Goal: Find specific page/section: Find specific page/section

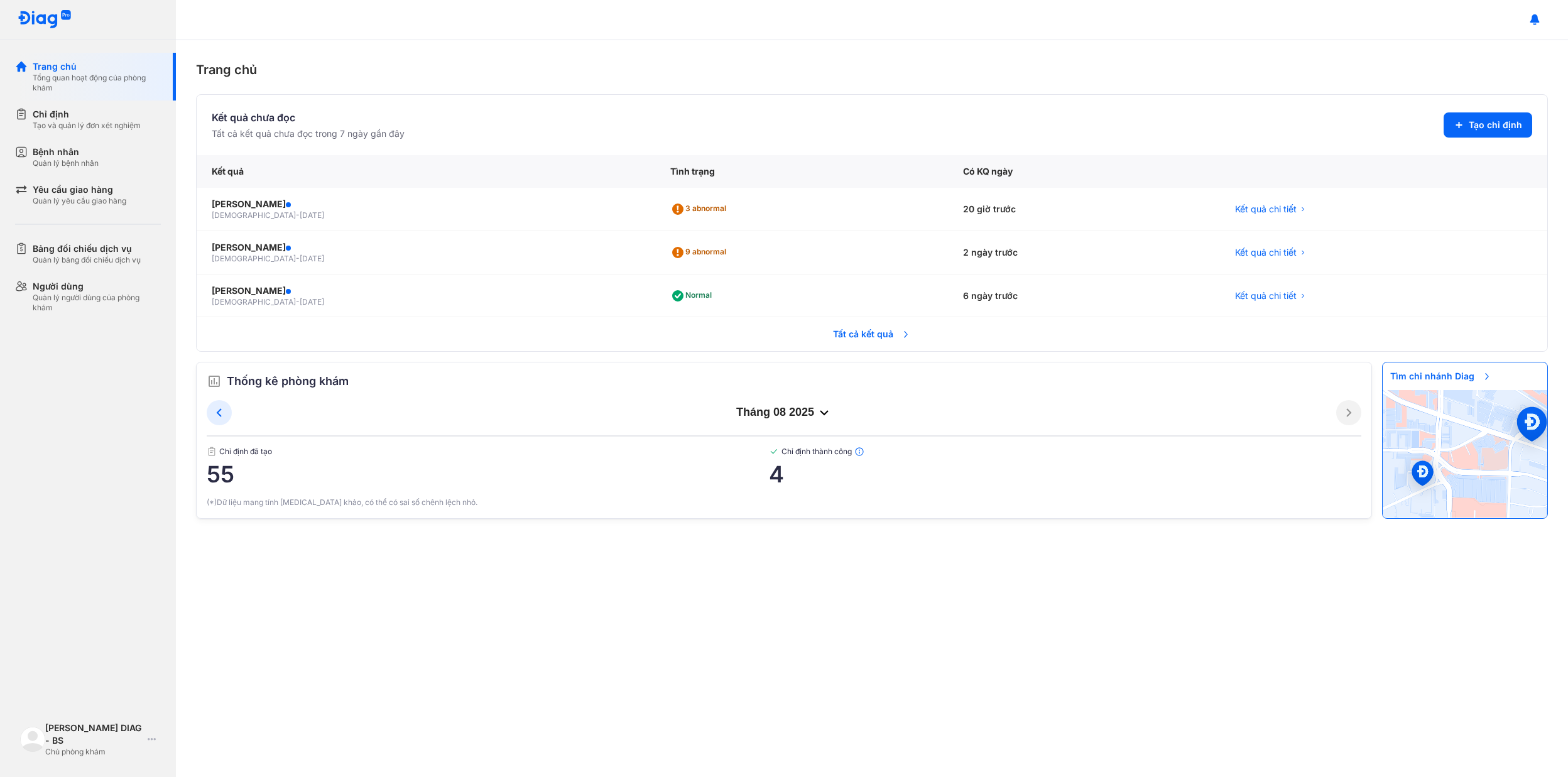
click at [855, 344] on span "Tất cả kết quả" at bounding box center [872, 334] width 93 height 28
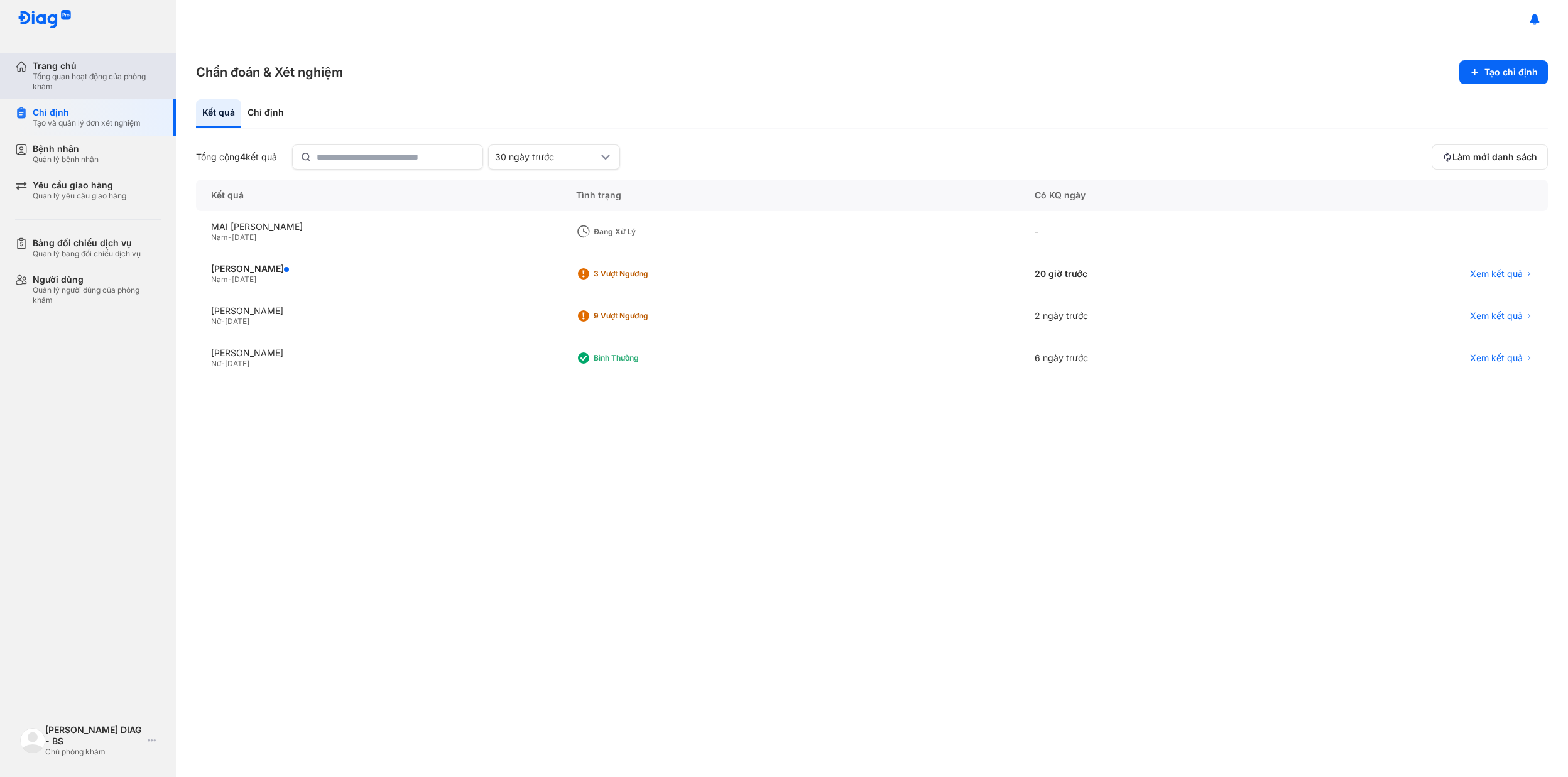
click at [67, 78] on div "Tổng quan hoạt động của phòng khám" at bounding box center [96, 82] width 128 height 20
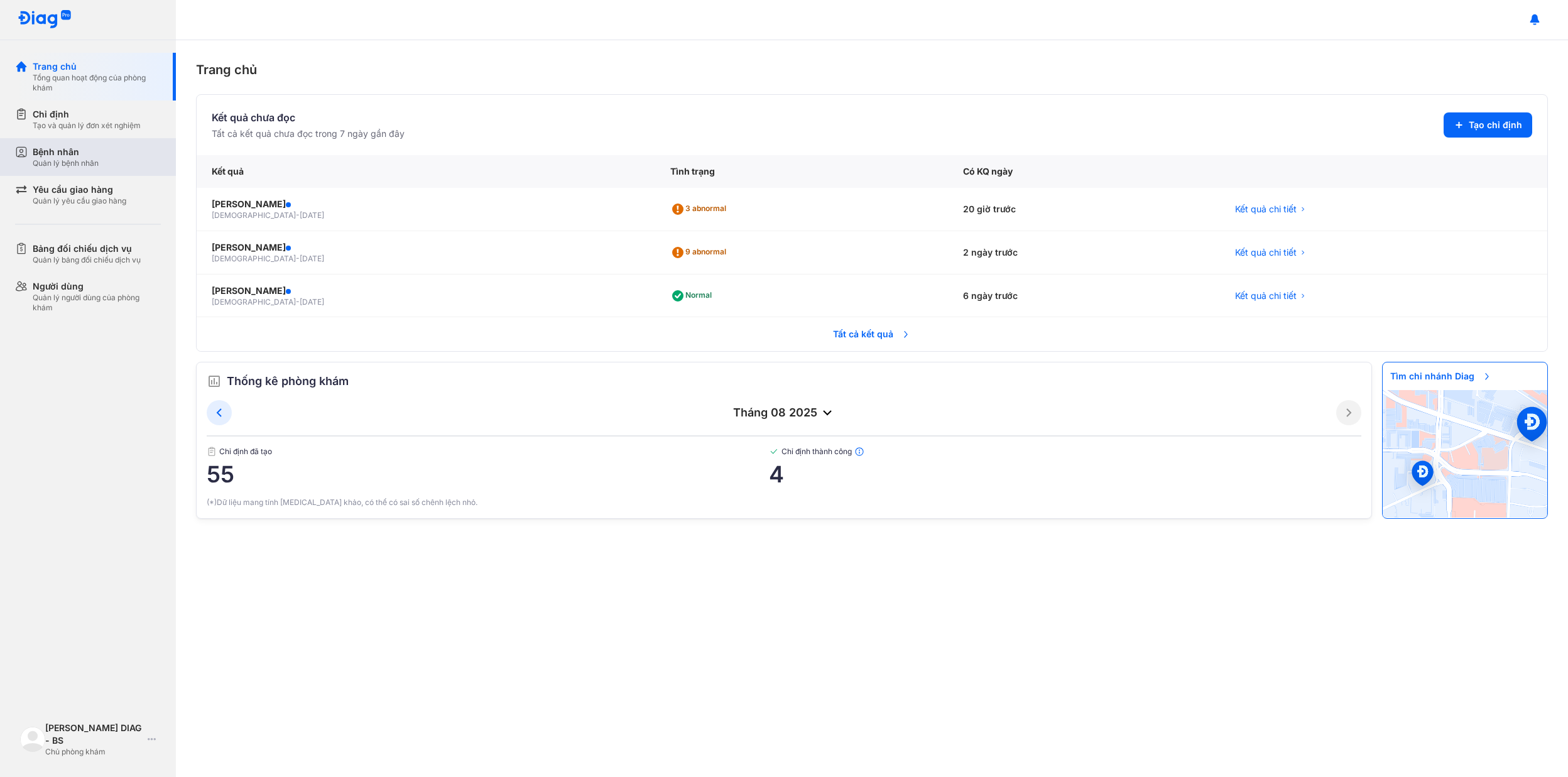
click at [102, 166] on div "Bệnh nhân Quản lý bệnh nhân" at bounding box center [96, 157] width 128 height 23
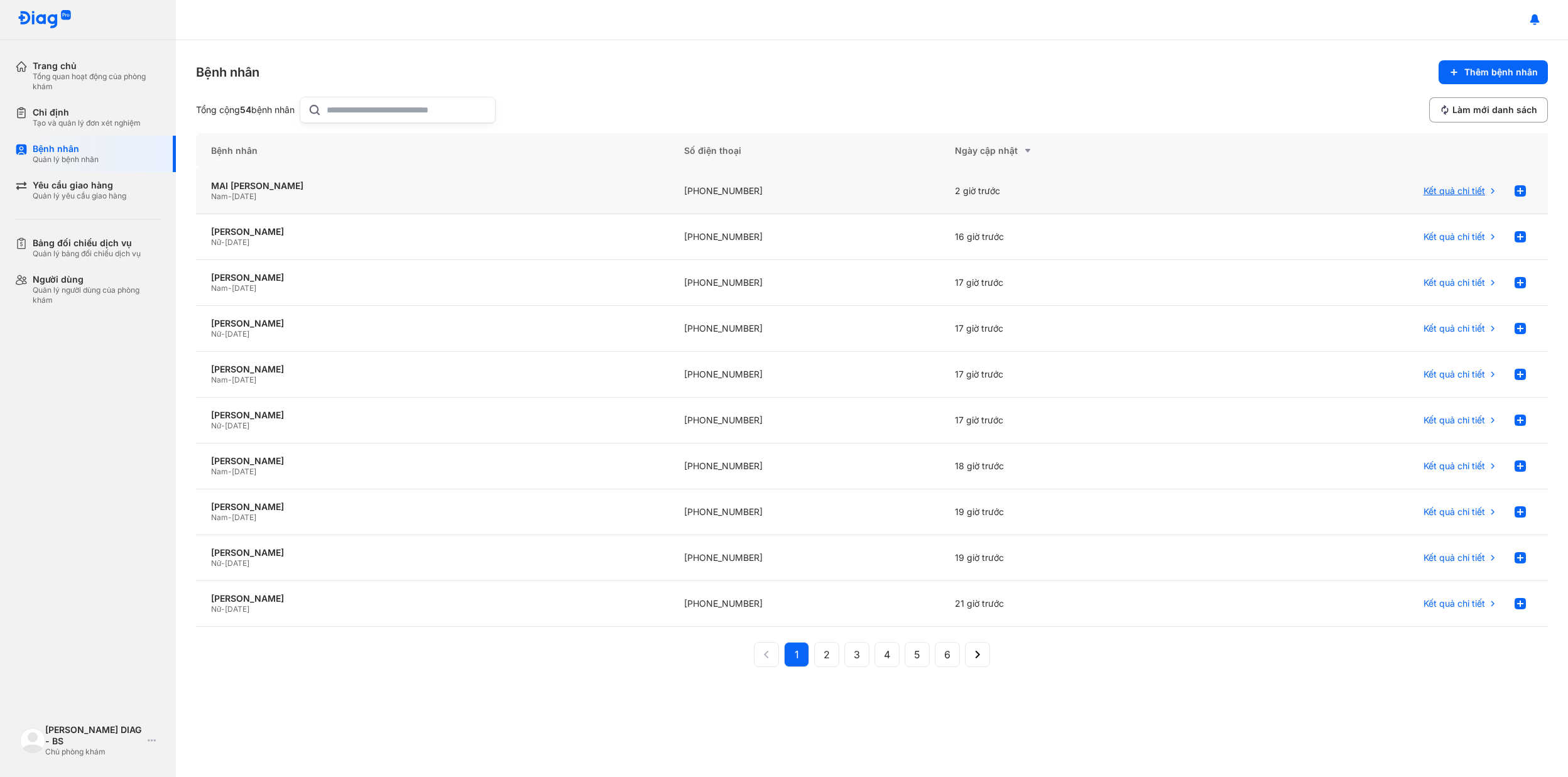
click at [1476, 202] on div "Kết quả chi tiết" at bounding box center [1461, 191] width 74 height 25
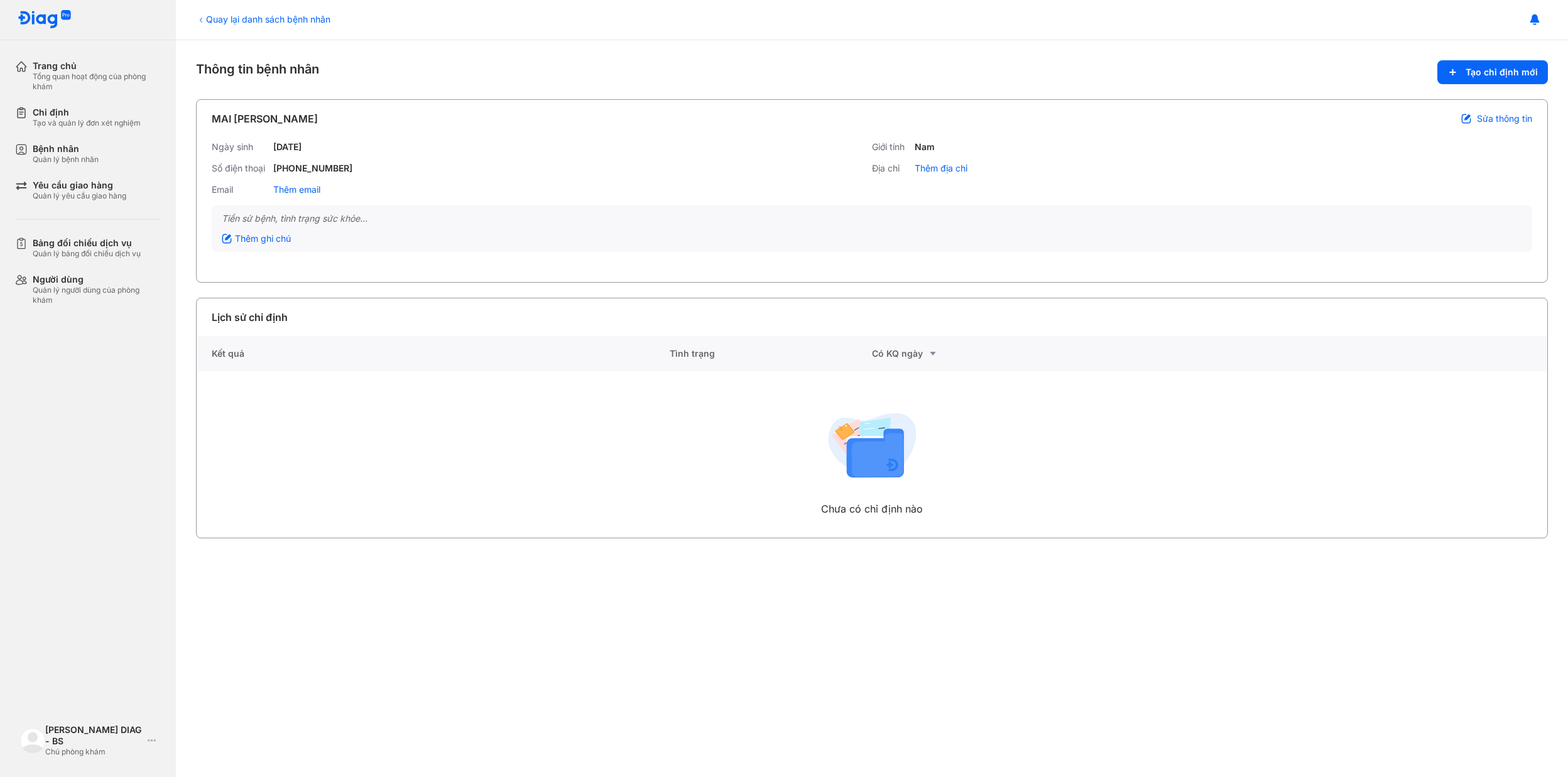
click at [902, 350] on div "Có KQ ngày" at bounding box center [974, 353] width 203 height 15
click at [64, 74] on div "Tổng quan hoạt động của phòng khám" at bounding box center [96, 82] width 128 height 20
